Goal: Task Accomplishment & Management: Complete application form

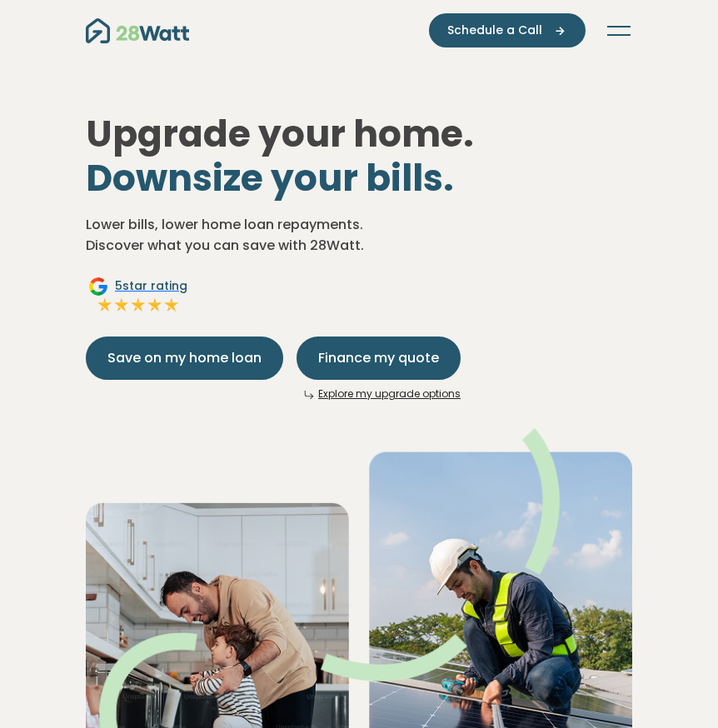
click at [629, 30] on button "Toggle navigation" at bounding box center [618, 30] width 27 height 17
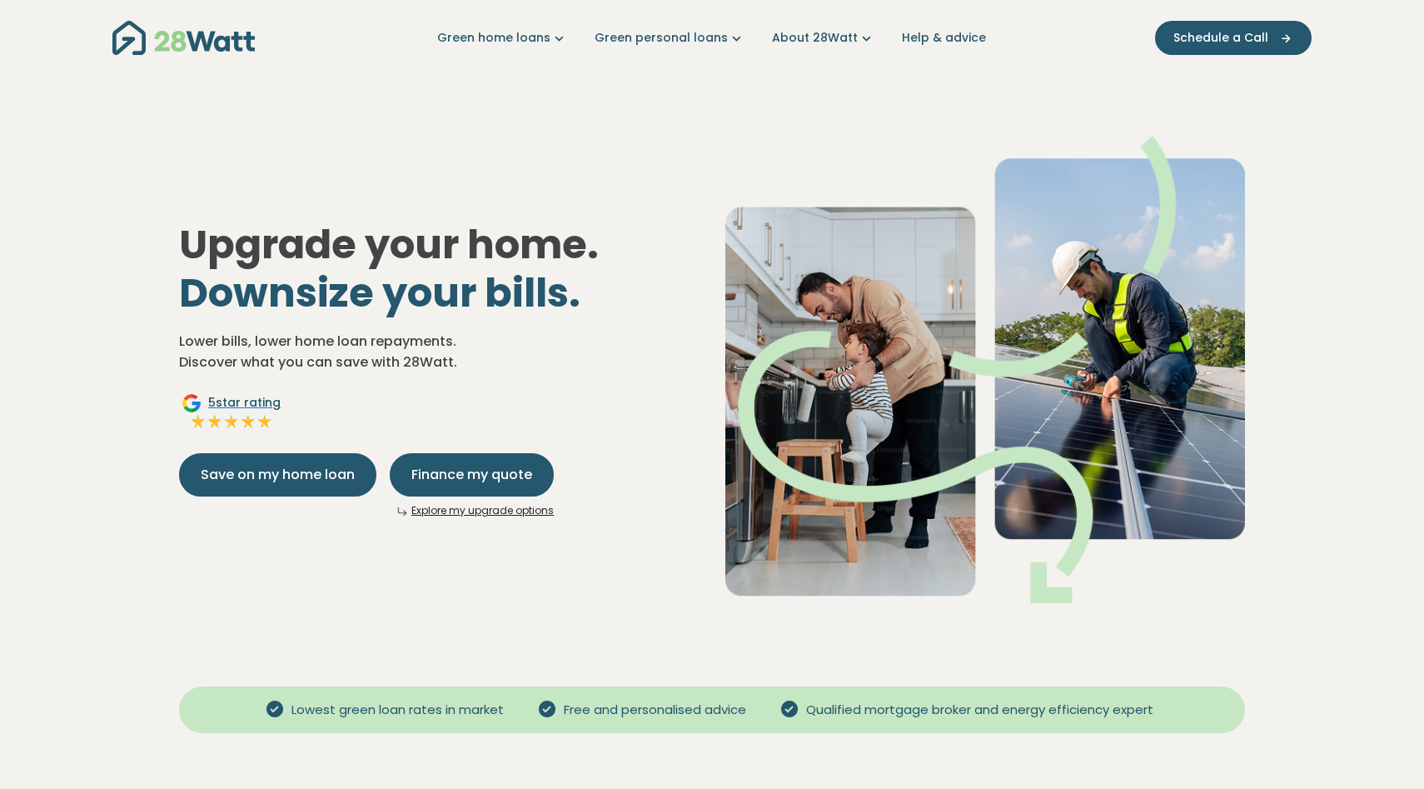
click at [717, 22] on nav "Green home loans Get started Learn more Use case Products Green personal loans …" at bounding box center [711, 38] width 1199 height 42
click at [717, 42] on icon "Main navigation" at bounding box center [866, 37] width 17 height 17
click at [717, 37] on icon "Main navigation" at bounding box center [736, 37] width 17 height 17
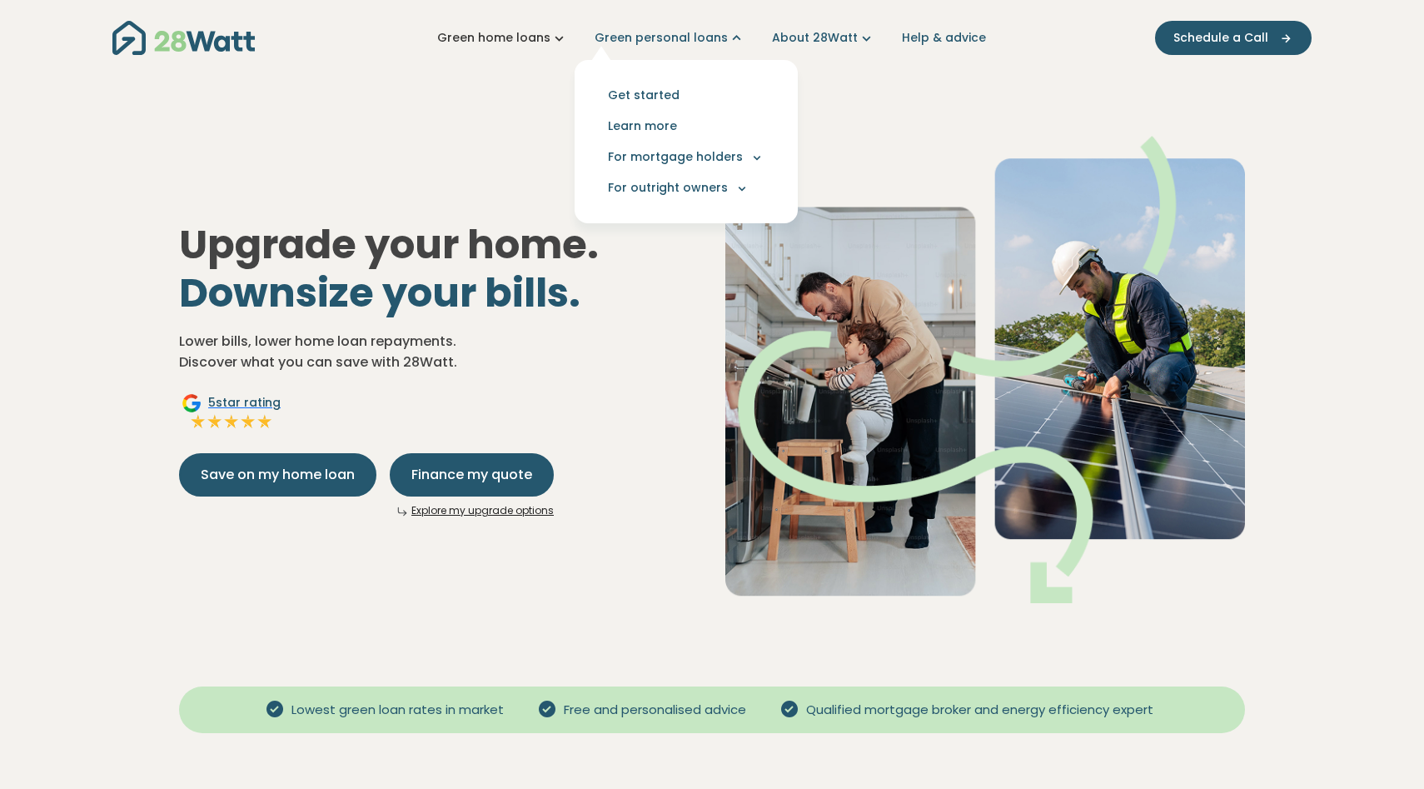
click at [565, 36] on icon "Main navigation" at bounding box center [558, 37] width 17 height 17
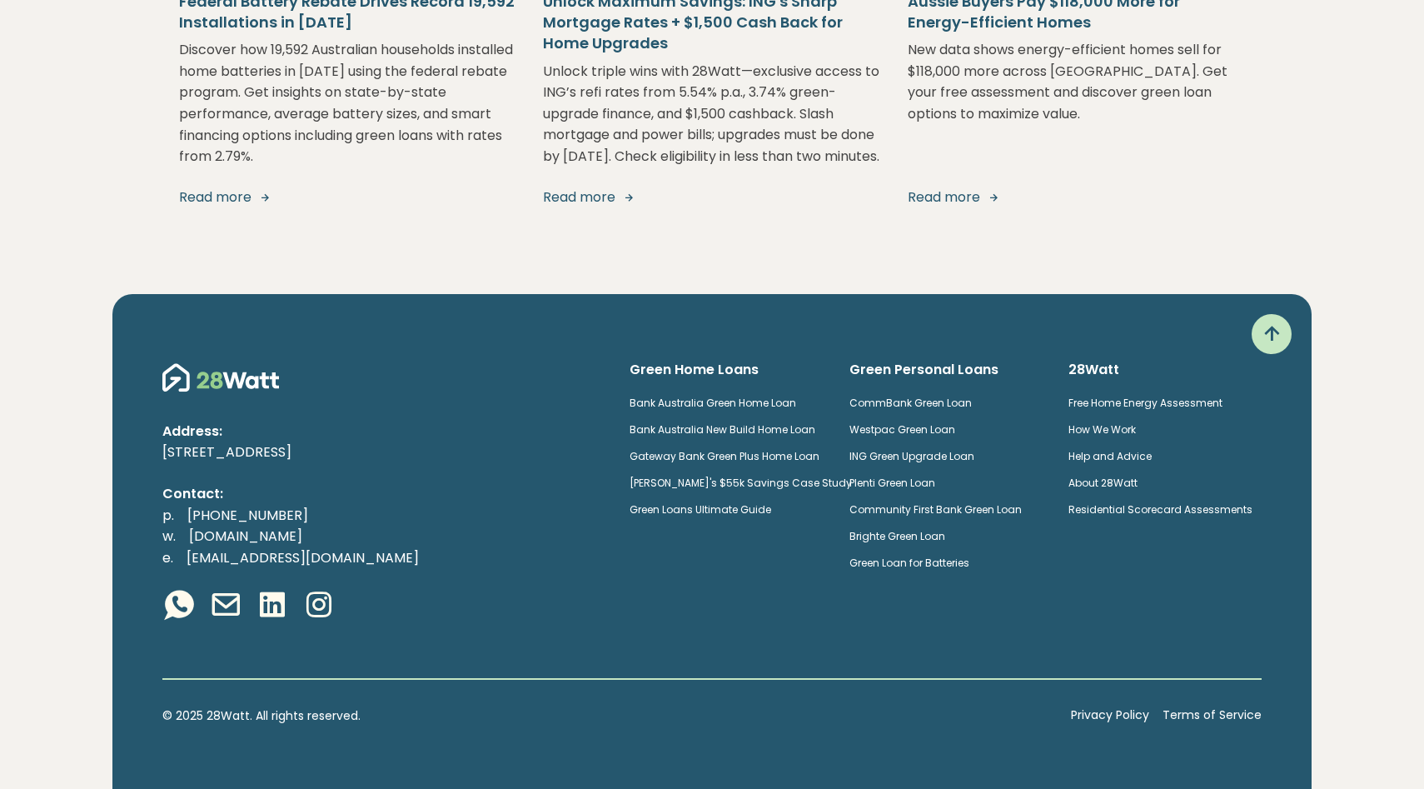
scroll to position [3257, 0]
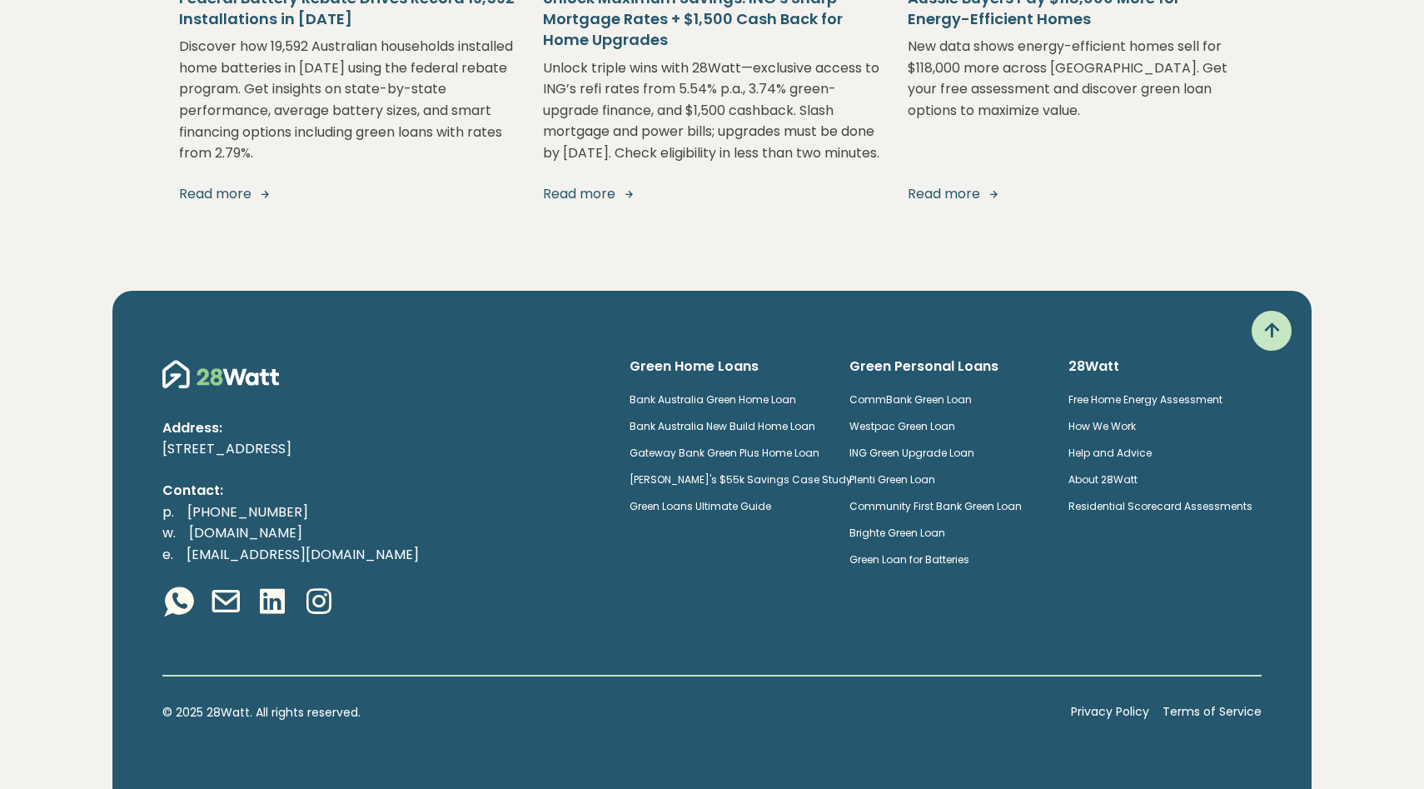
click at [717, 354] on div "Green Home Loans Bank Australia Green Home Loan Bank Australia New Build Home L…" at bounding box center [945, 456] width 659 height 251
click at [717, 375] on h6 "28Watt" at bounding box center [1164, 366] width 193 height 18
click at [717, 333] on icon at bounding box center [1271, 330] width 27 height 27
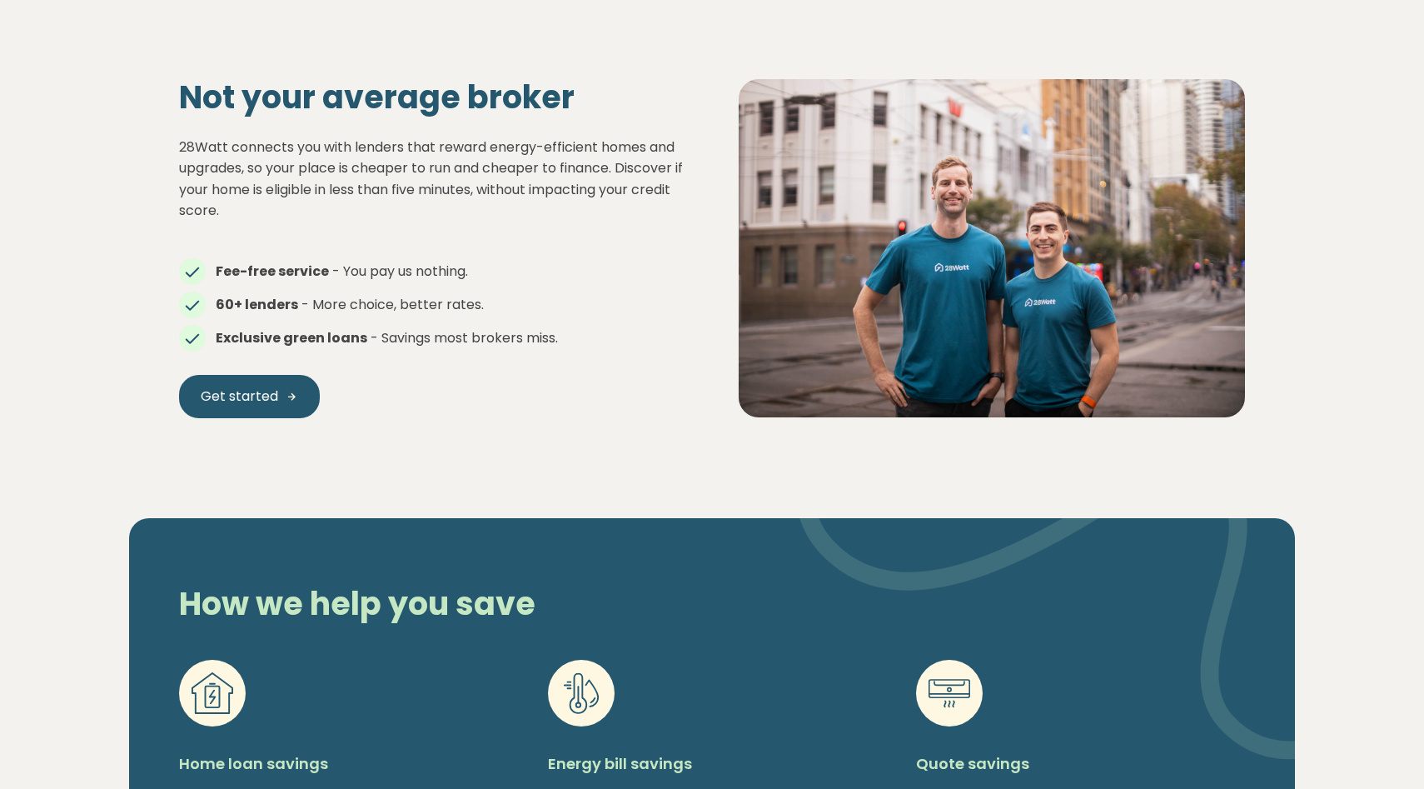
scroll to position [0, 0]
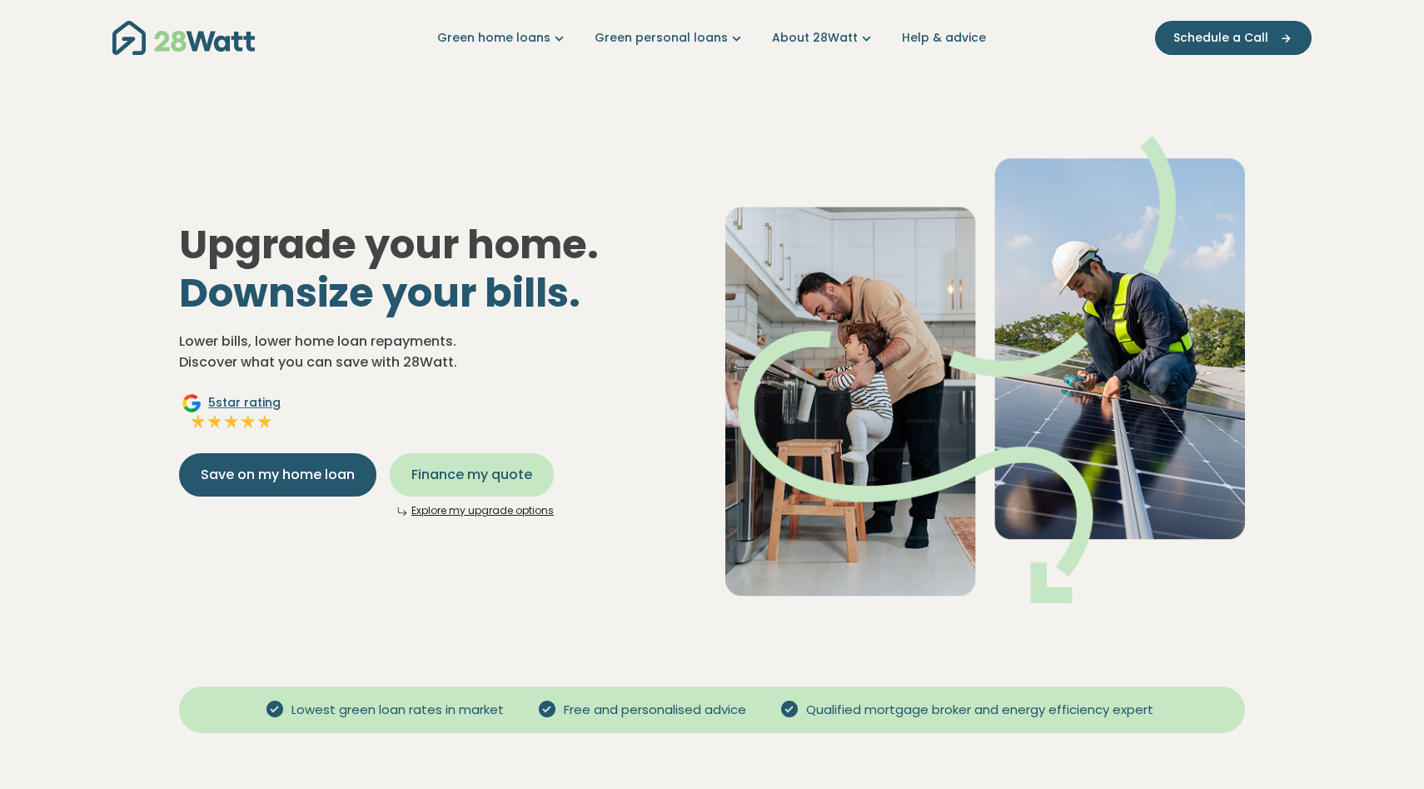
click at [520, 472] on span "Finance my quote" at bounding box center [471, 475] width 121 height 20
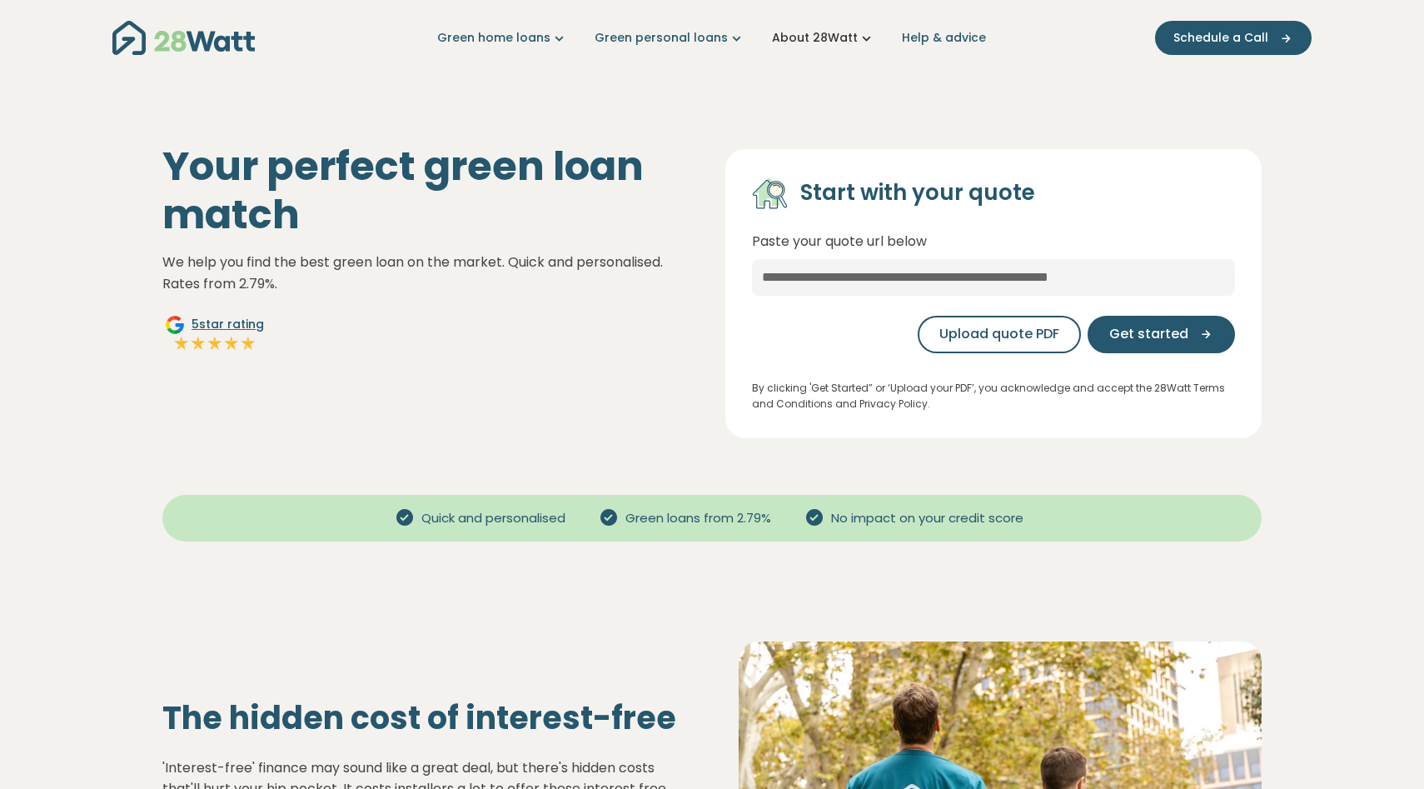
click at [717, 38] on link "About 28Watt" at bounding box center [823, 37] width 103 height 17
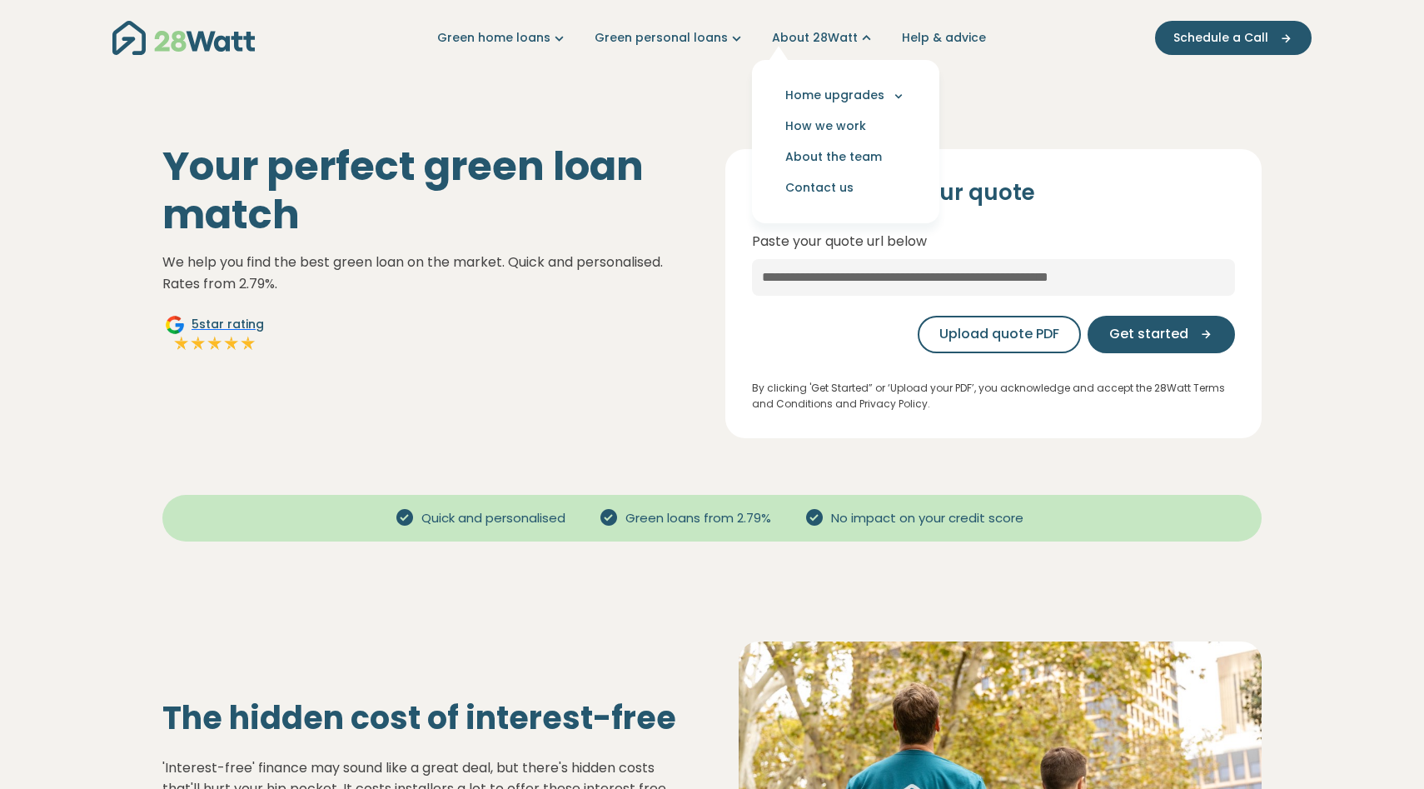
click at [717, 71] on div "Green home loans Get started Learn more Use case Products Green personal loans …" at bounding box center [711, 38] width 1199 height 76
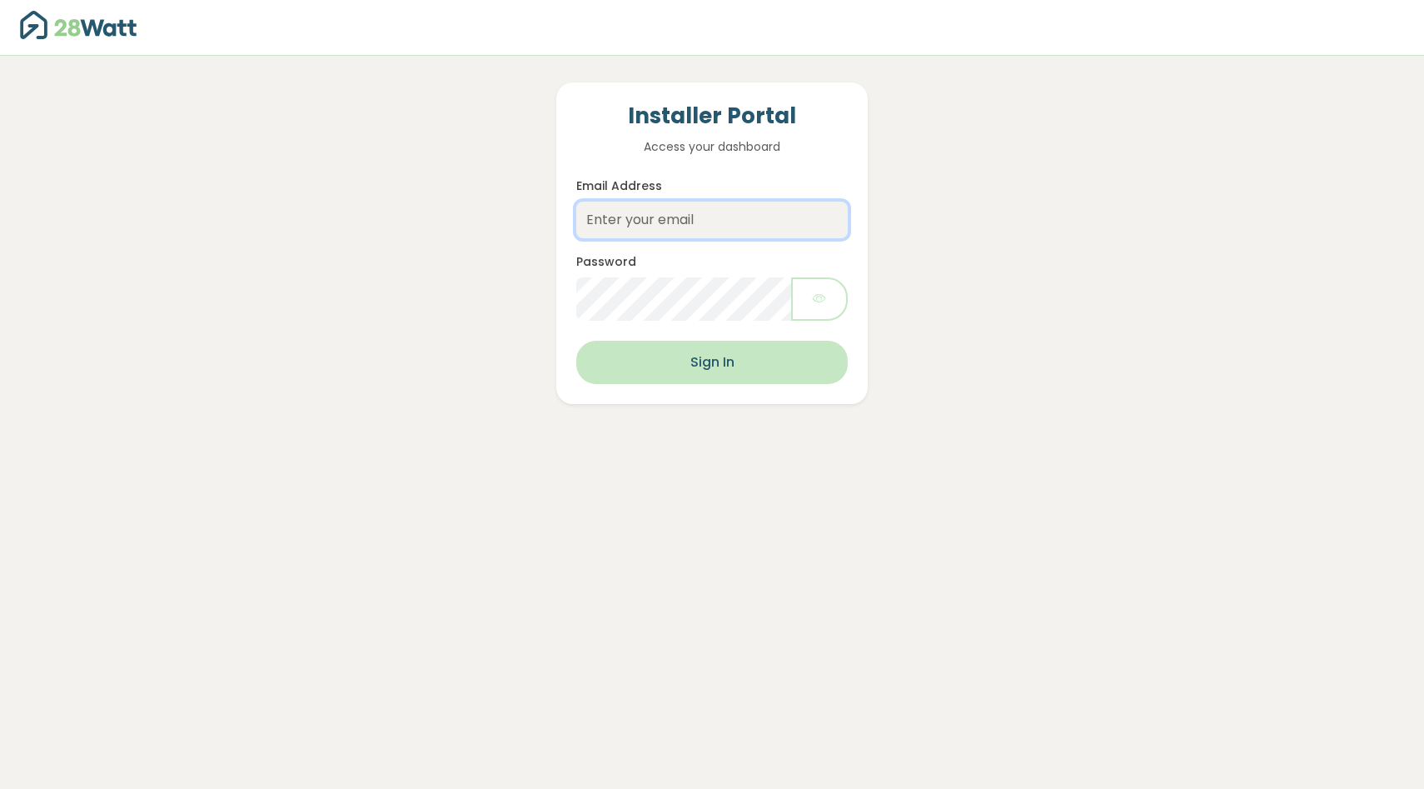
type input "[EMAIL_ADDRESS][DOMAIN_NAME]"
click at [717, 359] on button "Sign In" at bounding box center [711, 362] width 271 height 43
